Goal: Transaction & Acquisition: Download file/media

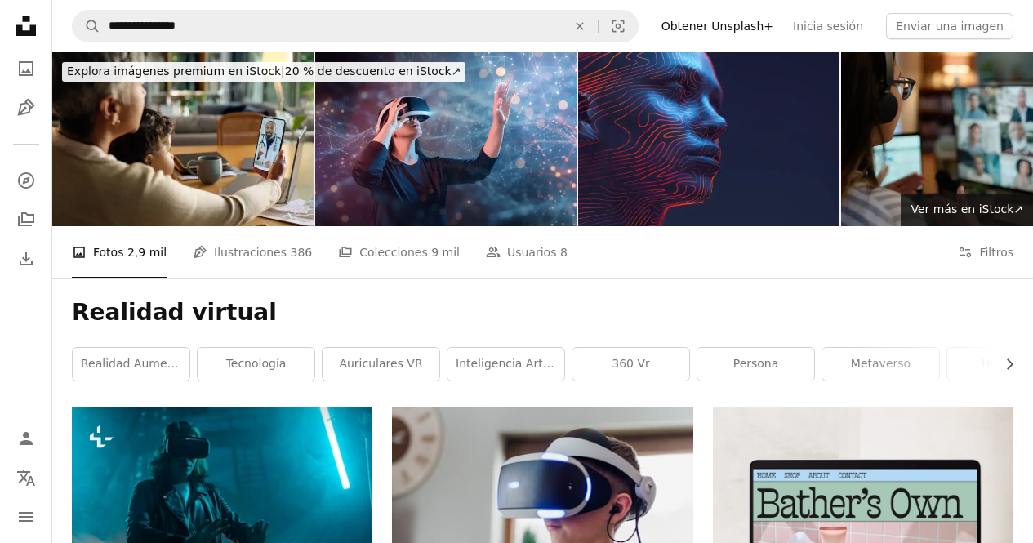
scroll to position [678, 0]
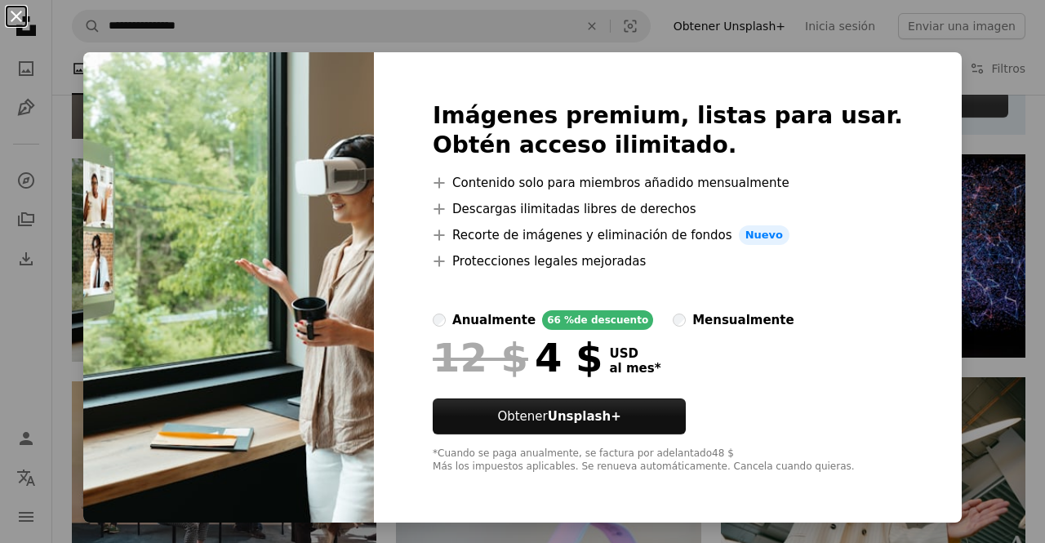
click at [18, 11] on button "An X shape" at bounding box center [17, 17] width 20 height 20
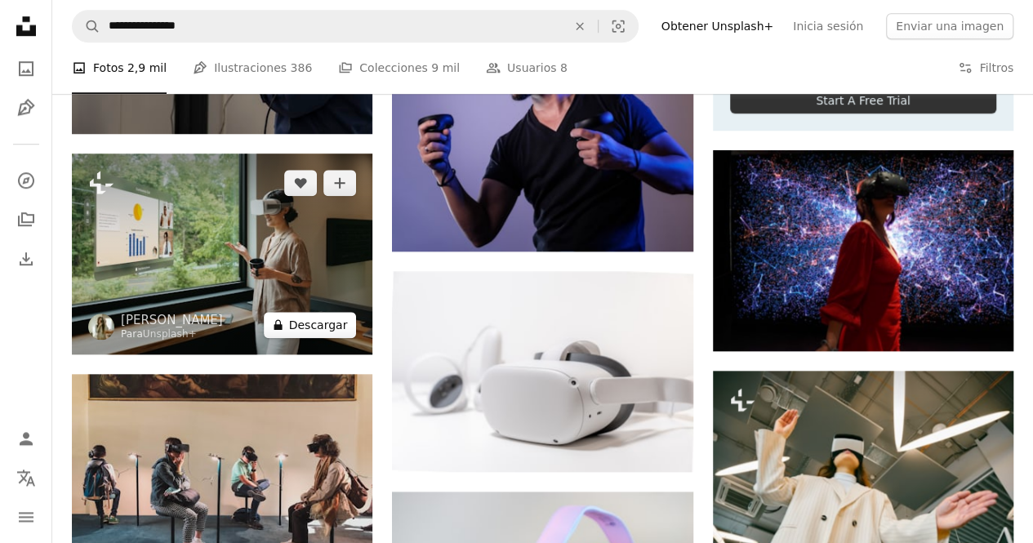
click at [314, 324] on button "A lock Descargar" at bounding box center [310, 325] width 93 height 26
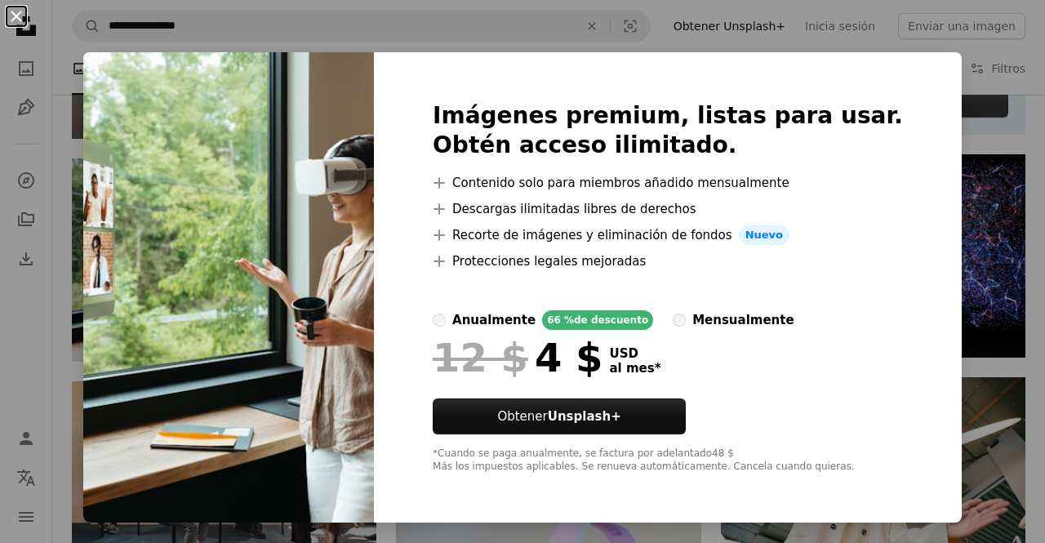
click at [20, 18] on button "An X shape" at bounding box center [17, 17] width 20 height 20
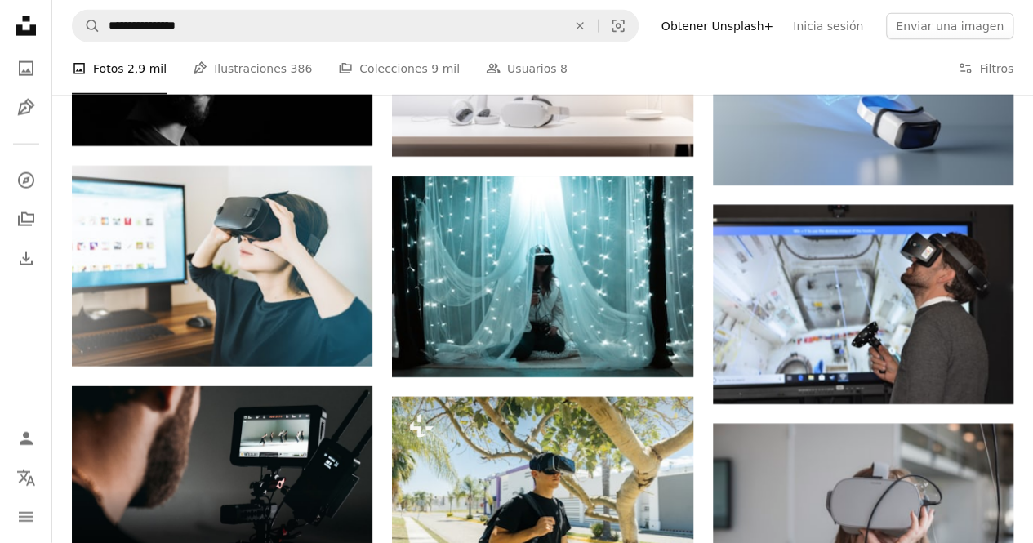
scroll to position [2009, 0]
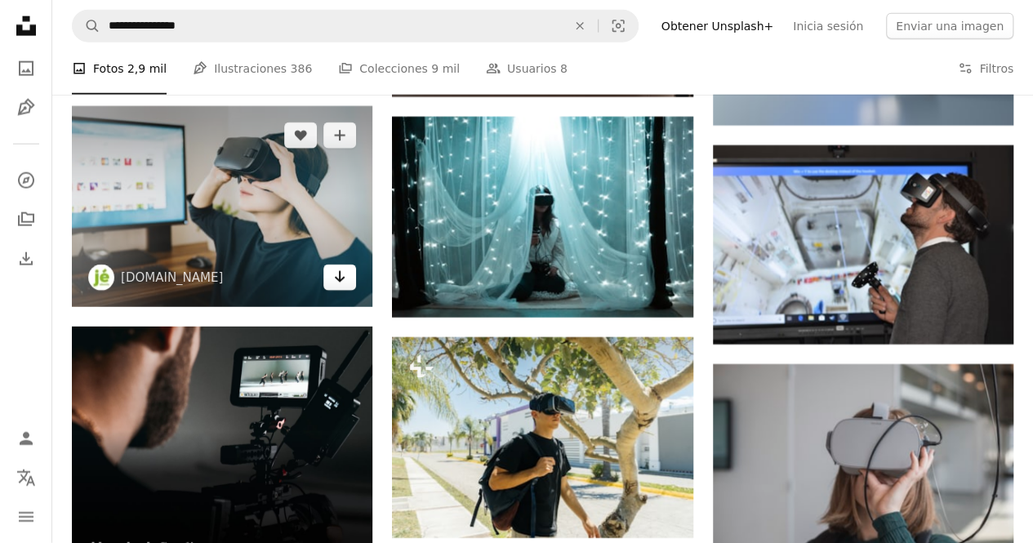
click at [336, 269] on icon "Arrow pointing down" at bounding box center [339, 277] width 13 height 20
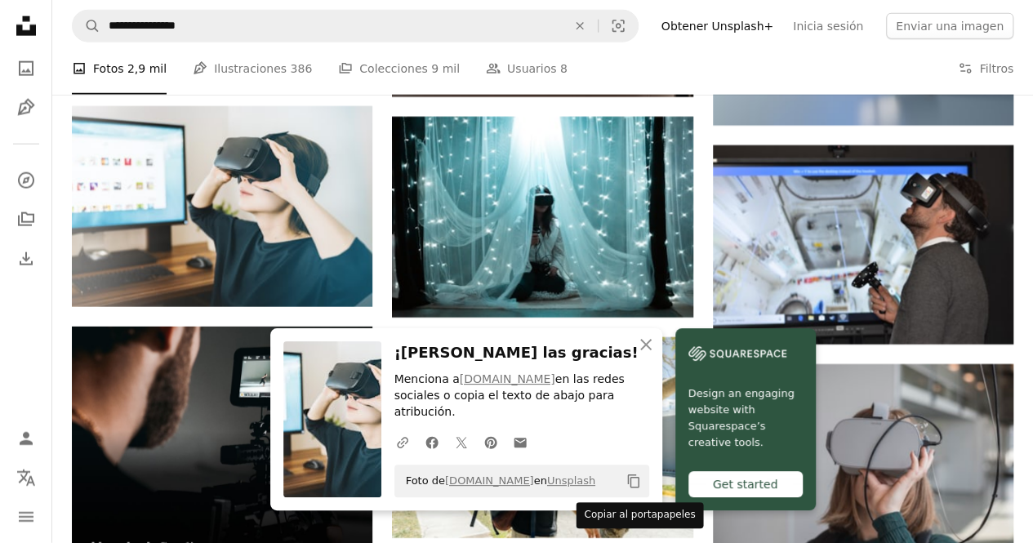
click at [634, 481] on icon "Copy content" at bounding box center [633, 481] width 15 height 15
